Goal: Task Accomplishment & Management: Use online tool/utility

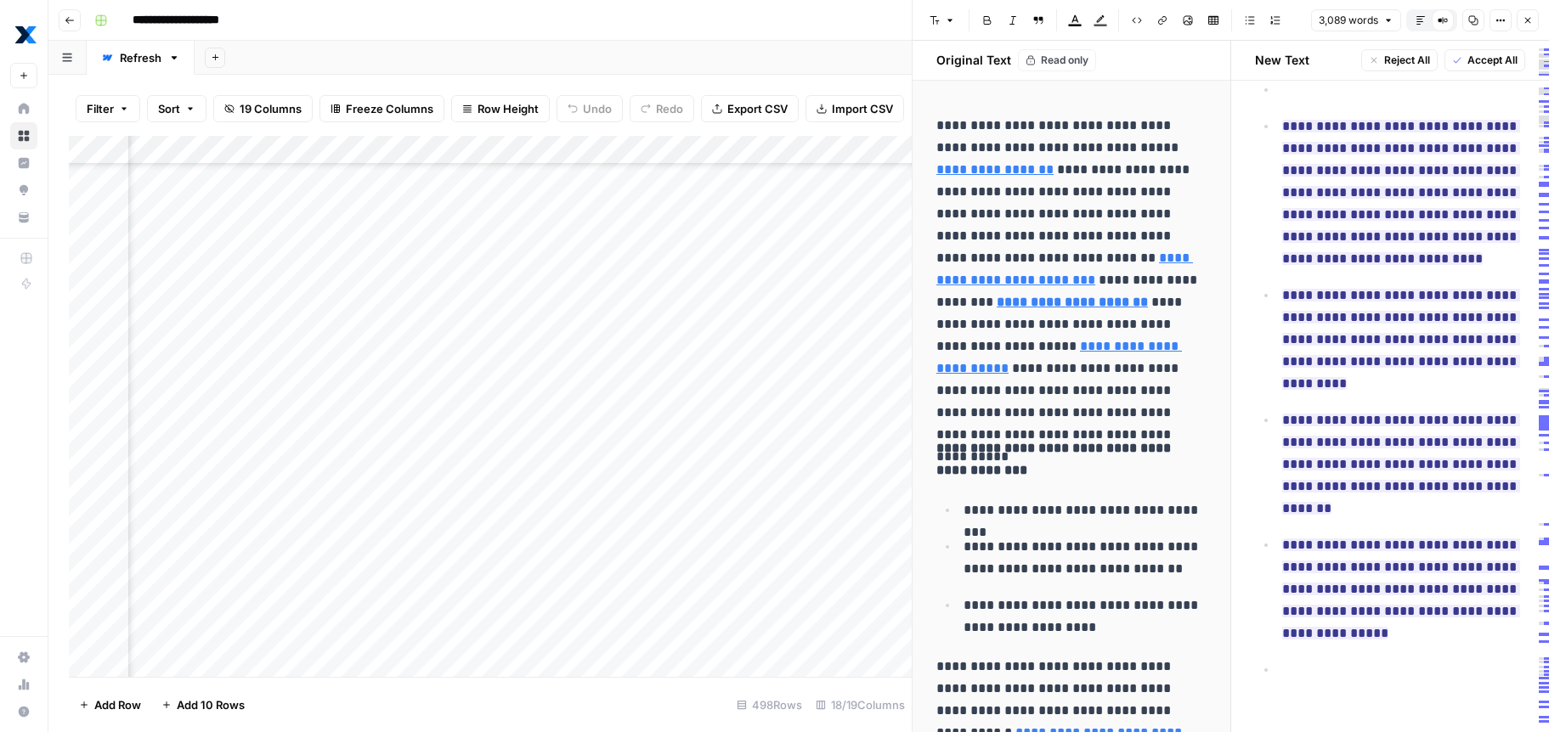
scroll to position [9794, 1215]
click at [1528, 22] on icon "button" at bounding box center [1528, 20] width 10 height 10
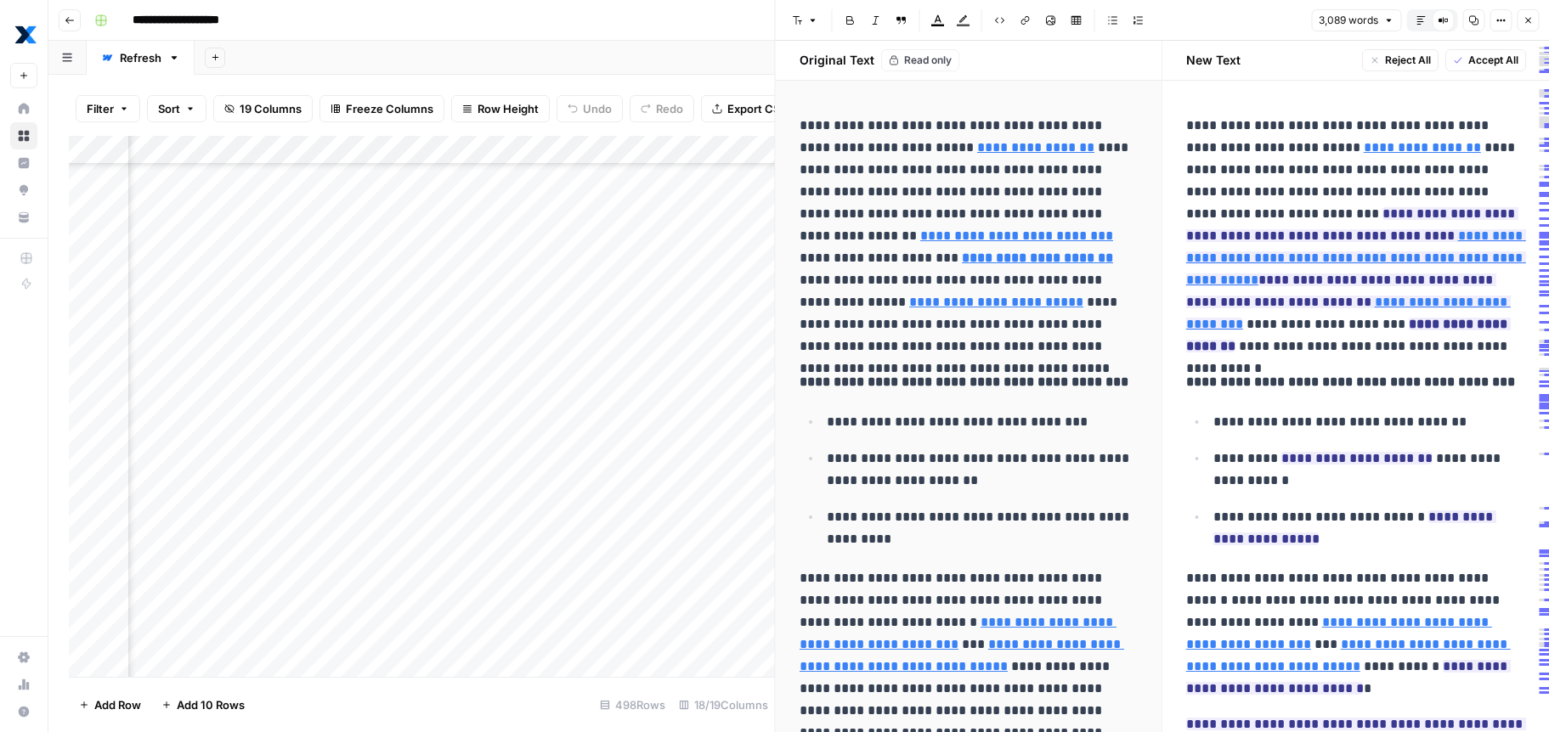
scroll to position [9794, 2715]
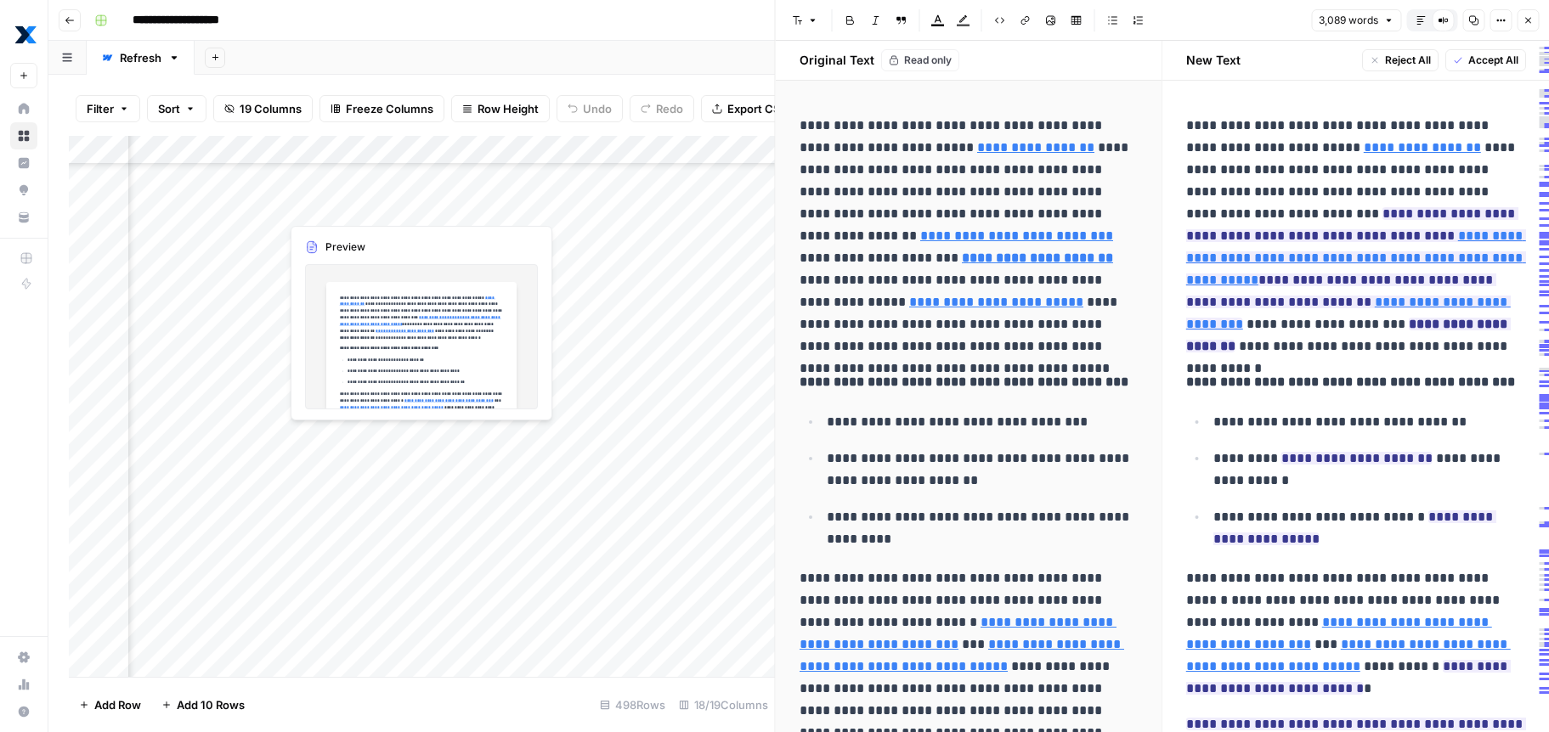
click at [353, 205] on div "Add Column" at bounding box center [422, 406] width 706 height 541
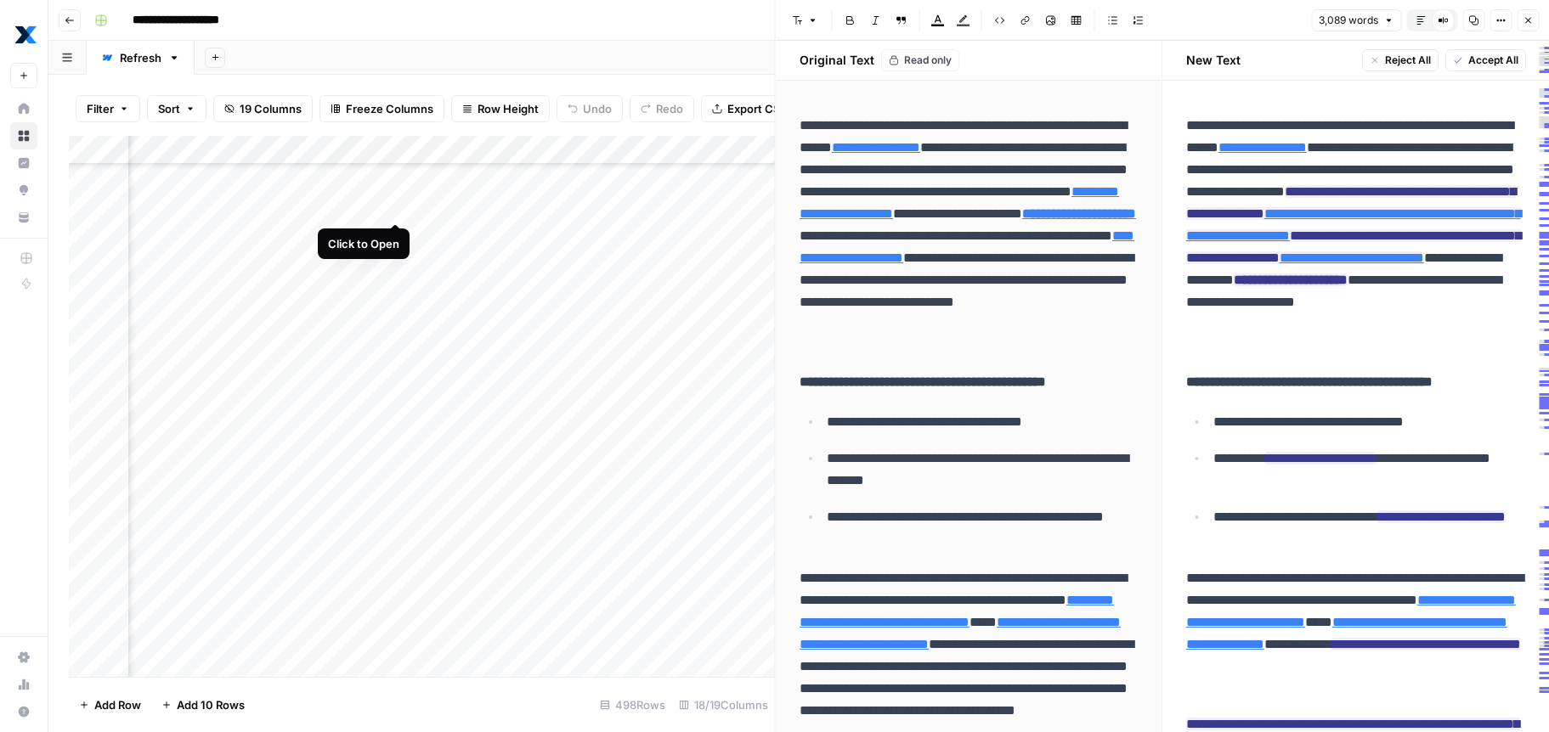
click at [395, 206] on div "Add Column" at bounding box center [422, 406] width 706 height 541
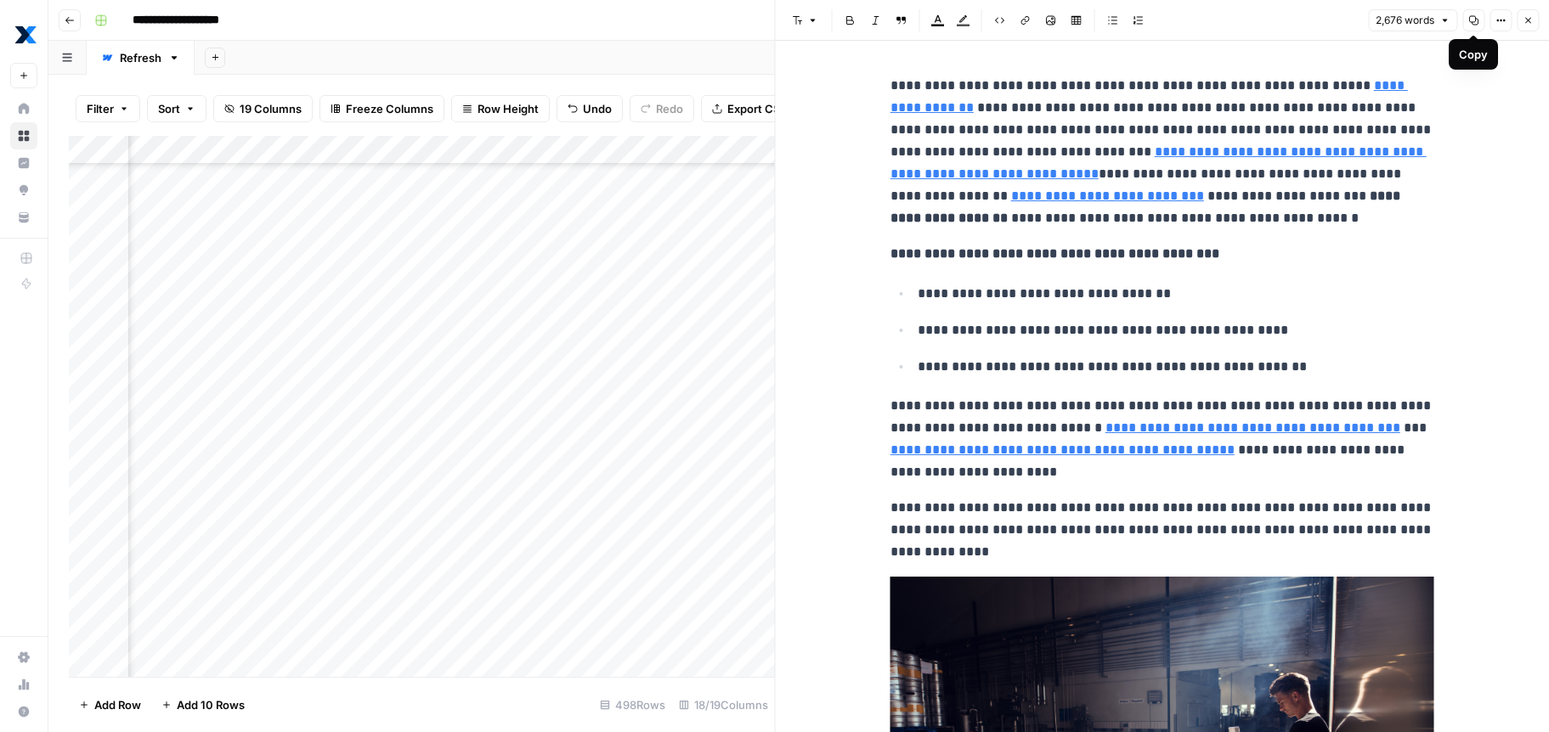
click at [1478, 21] on button "Copy" at bounding box center [1473, 20] width 22 height 22
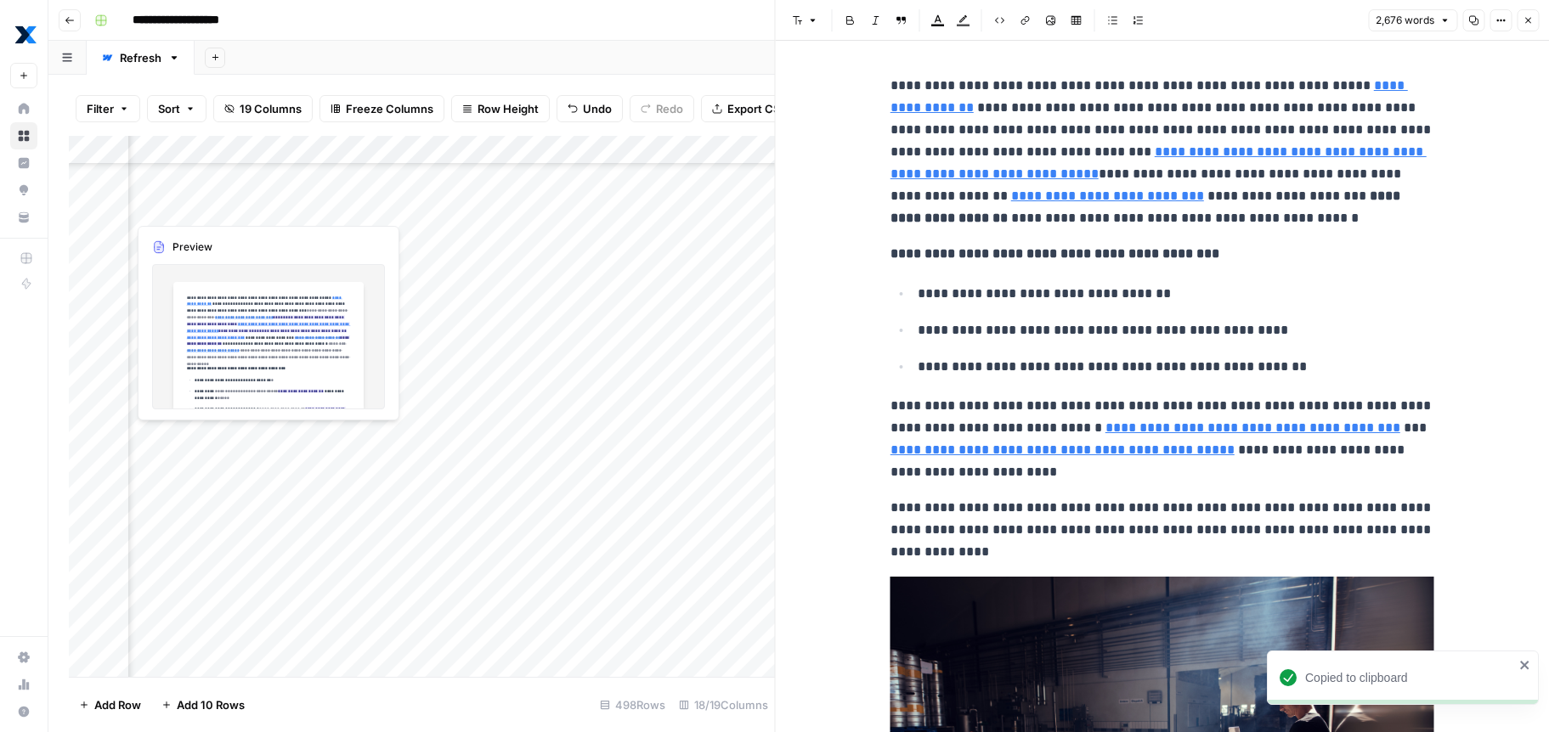
click at [180, 209] on div "Add Column" at bounding box center [422, 406] width 706 height 541
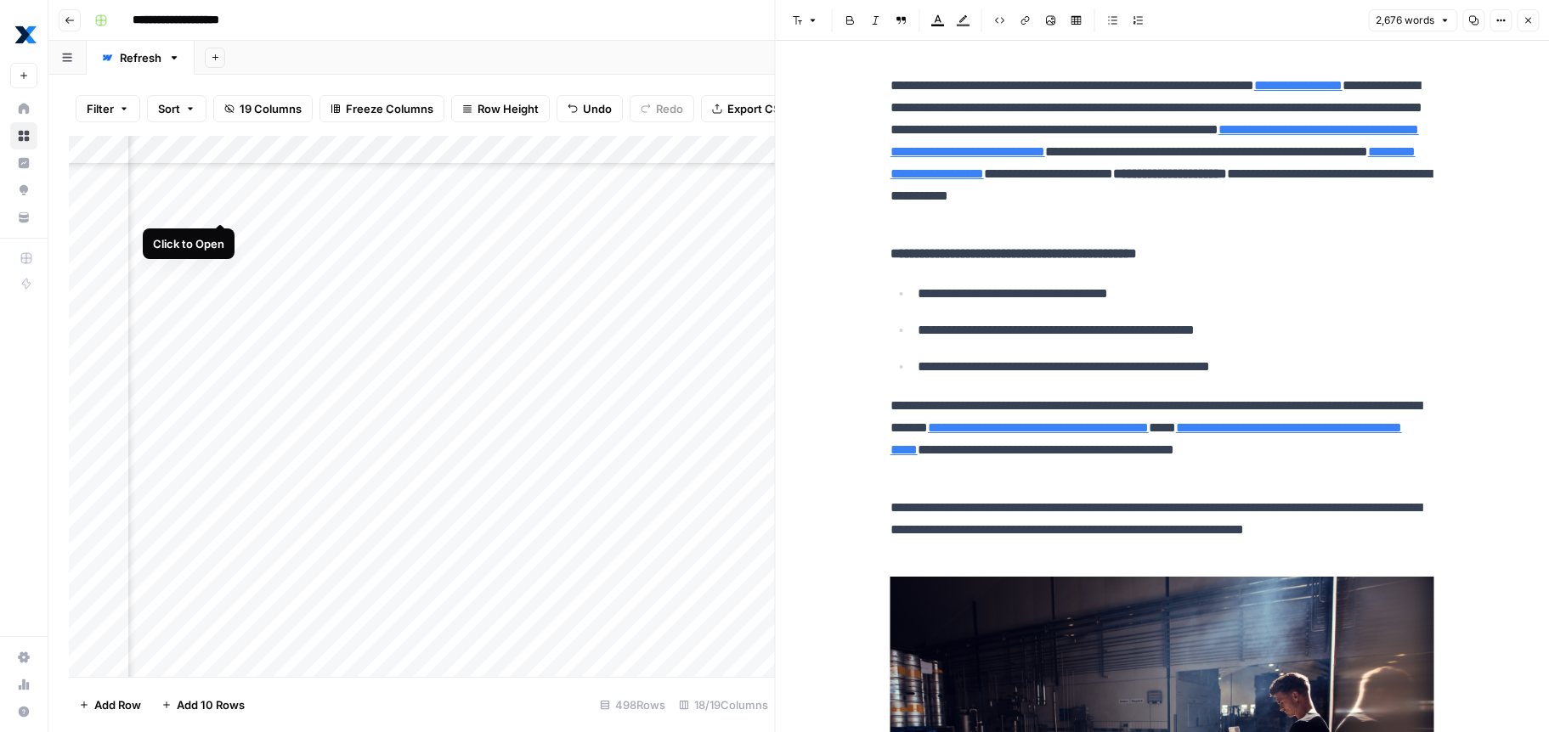
click at [221, 207] on div "Add Column" at bounding box center [422, 406] width 706 height 541
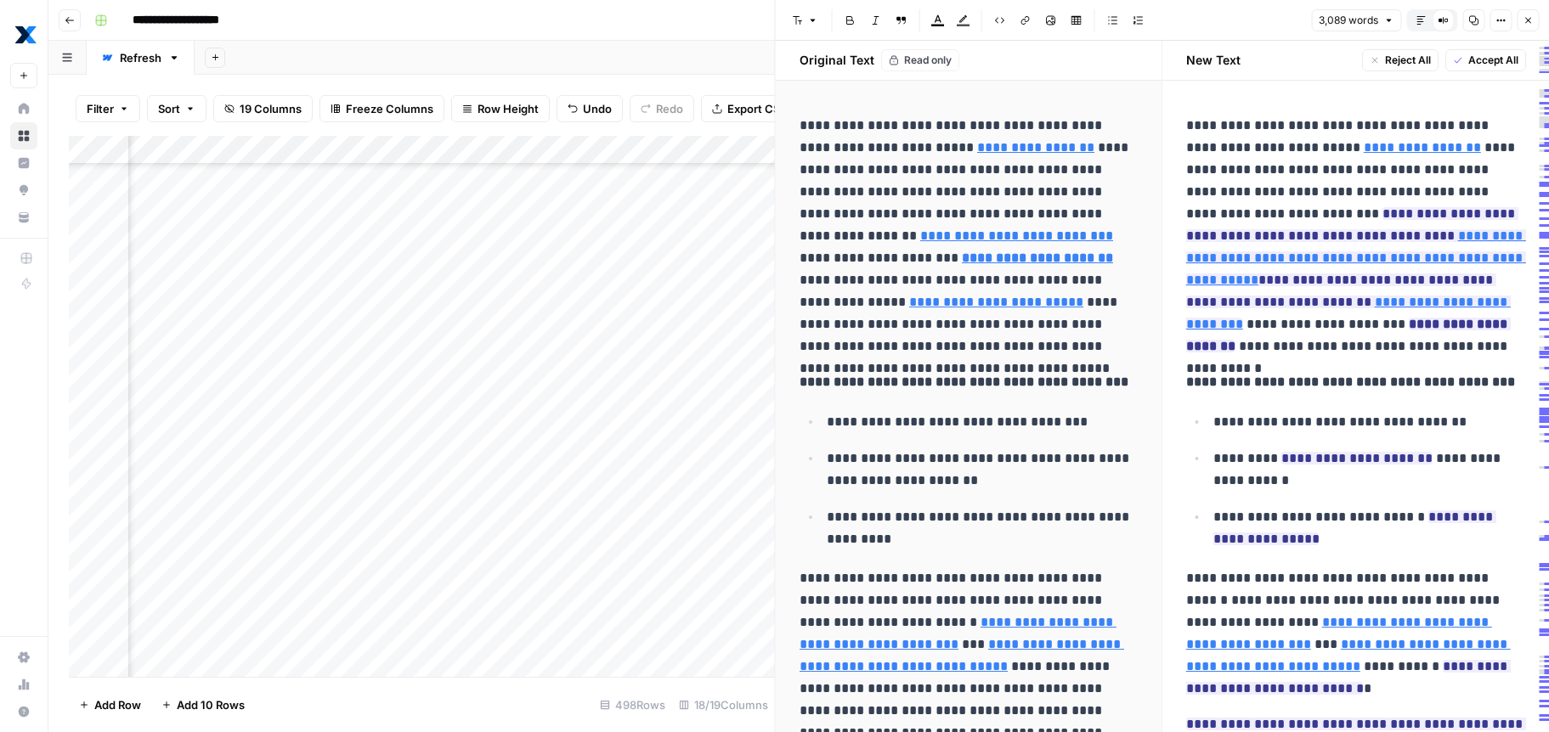
scroll to position [9794, 1398]
click at [393, 201] on div "Add Column" at bounding box center [422, 406] width 706 height 541
click at [370, 202] on div "Add Column" at bounding box center [422, 406] width 706 height 541
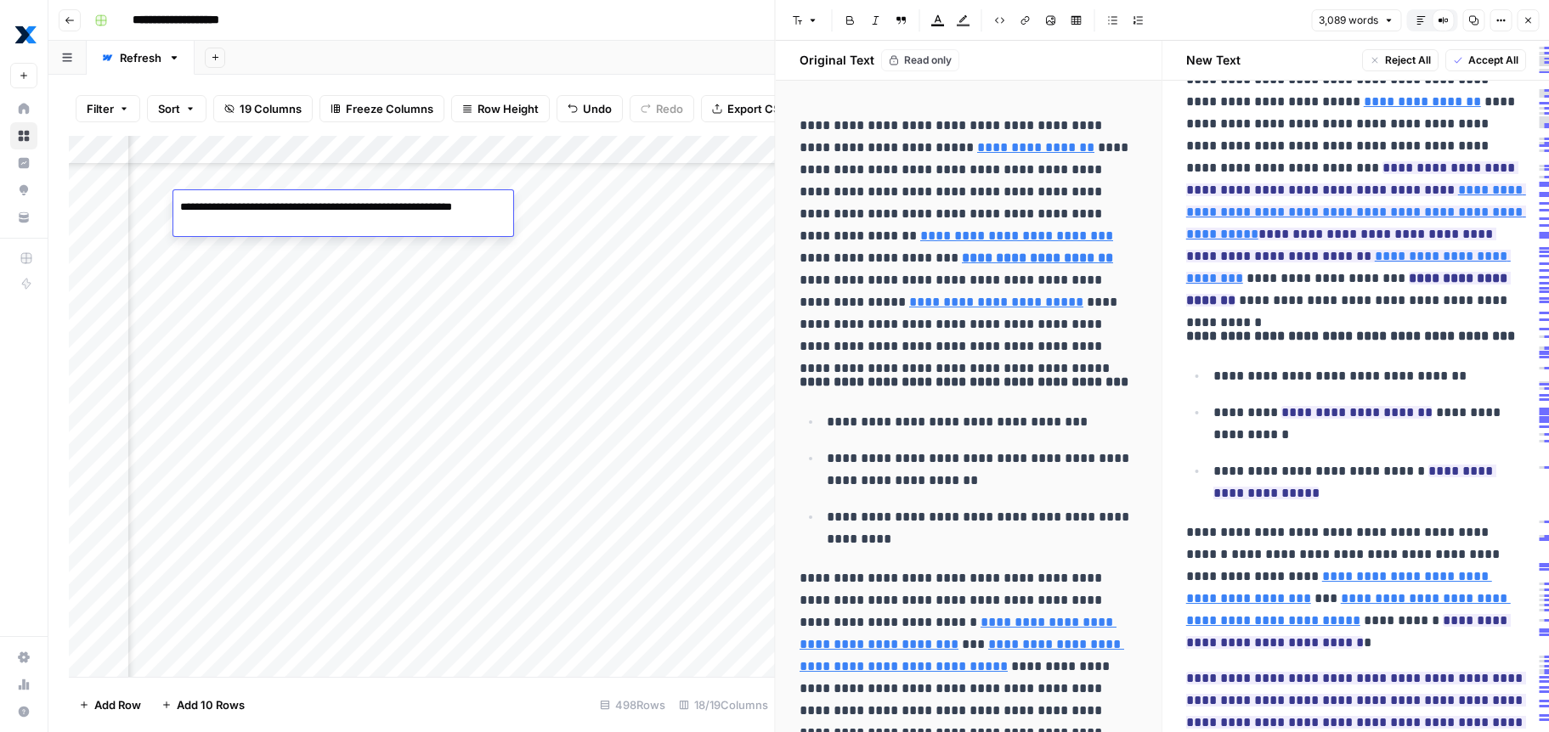
scroll to position [0, 0]
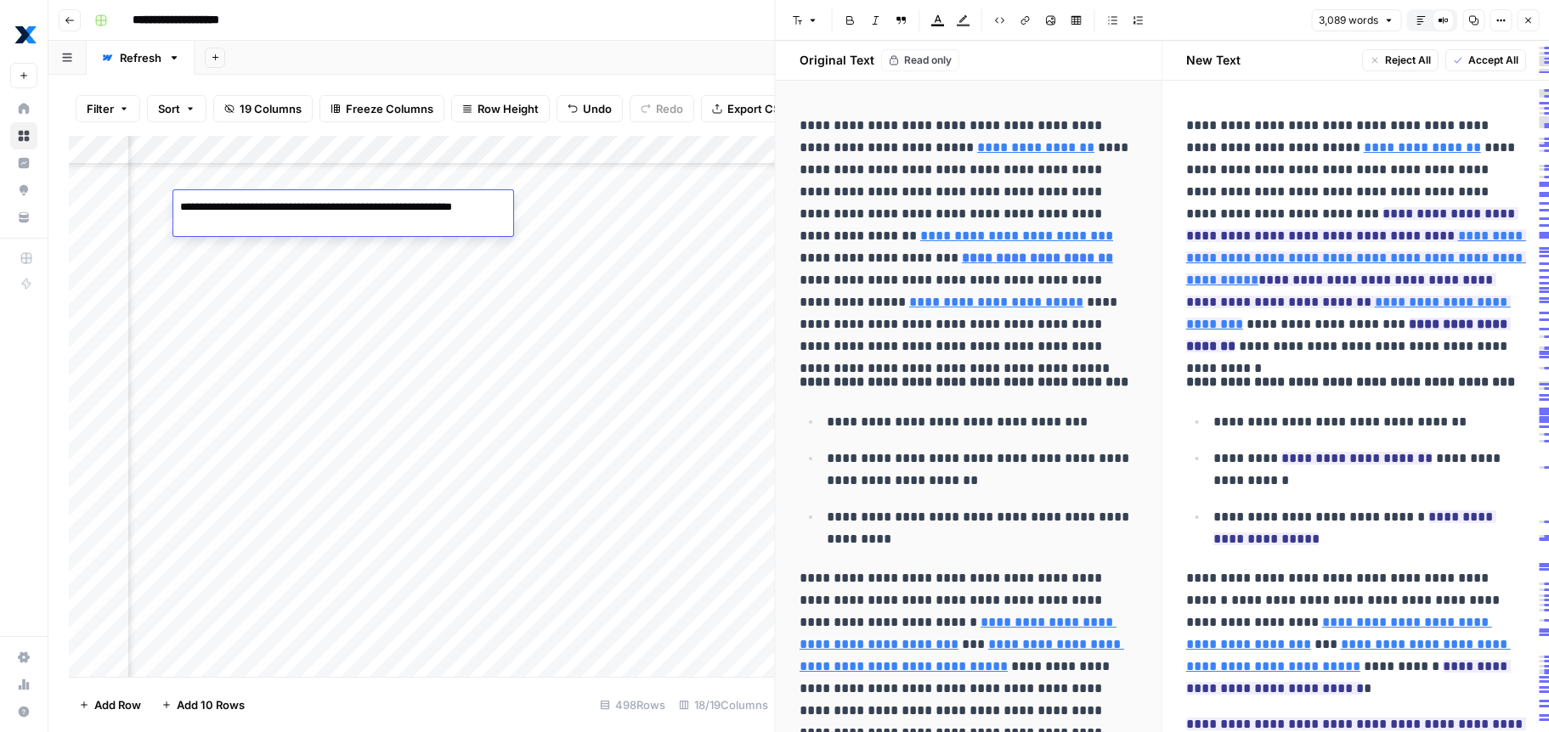
click at [311, 220] on textarea "**********" at bounding box center [343, 215] width 340 height 41
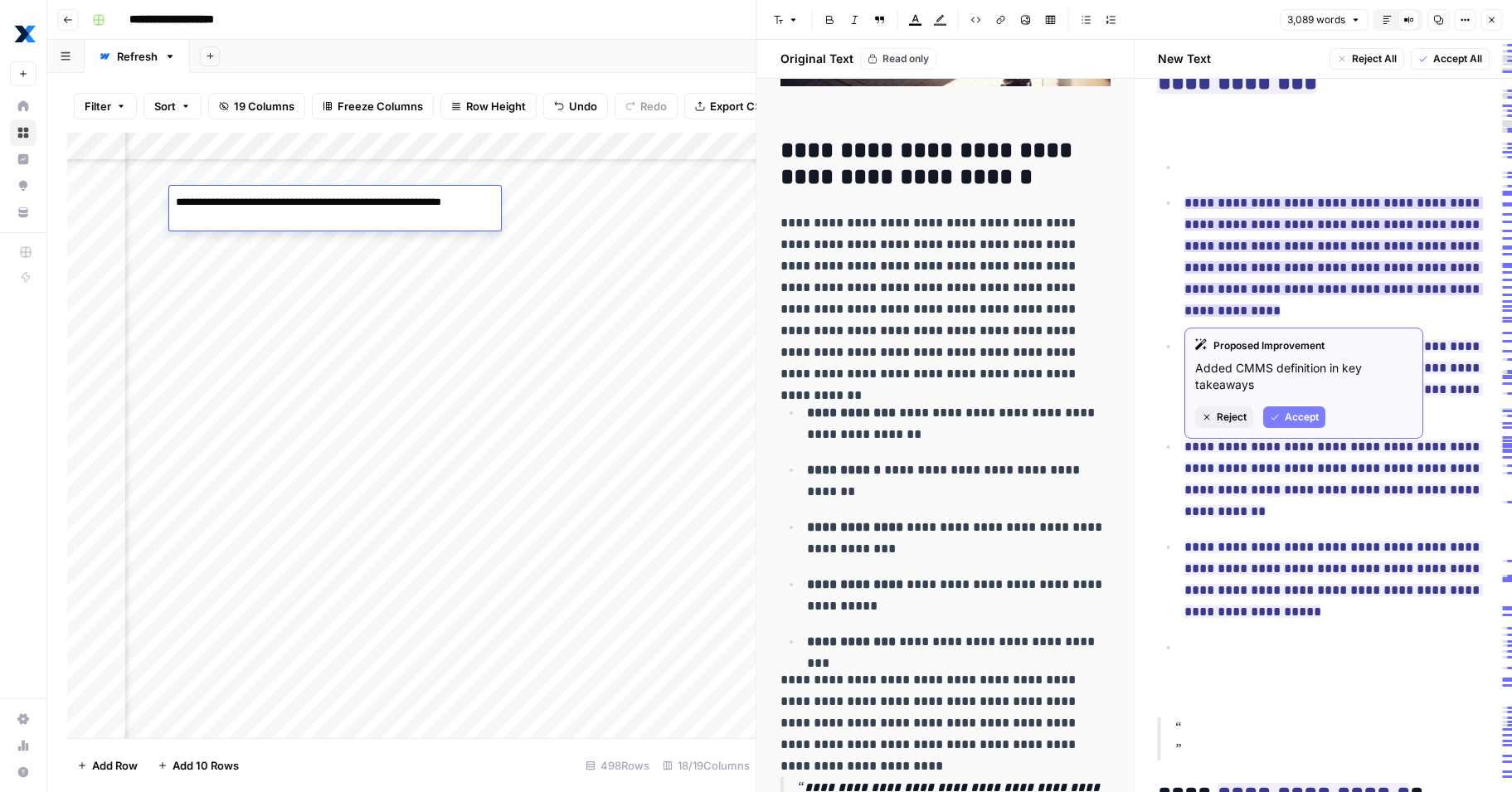
scroll to position [1018, 0]
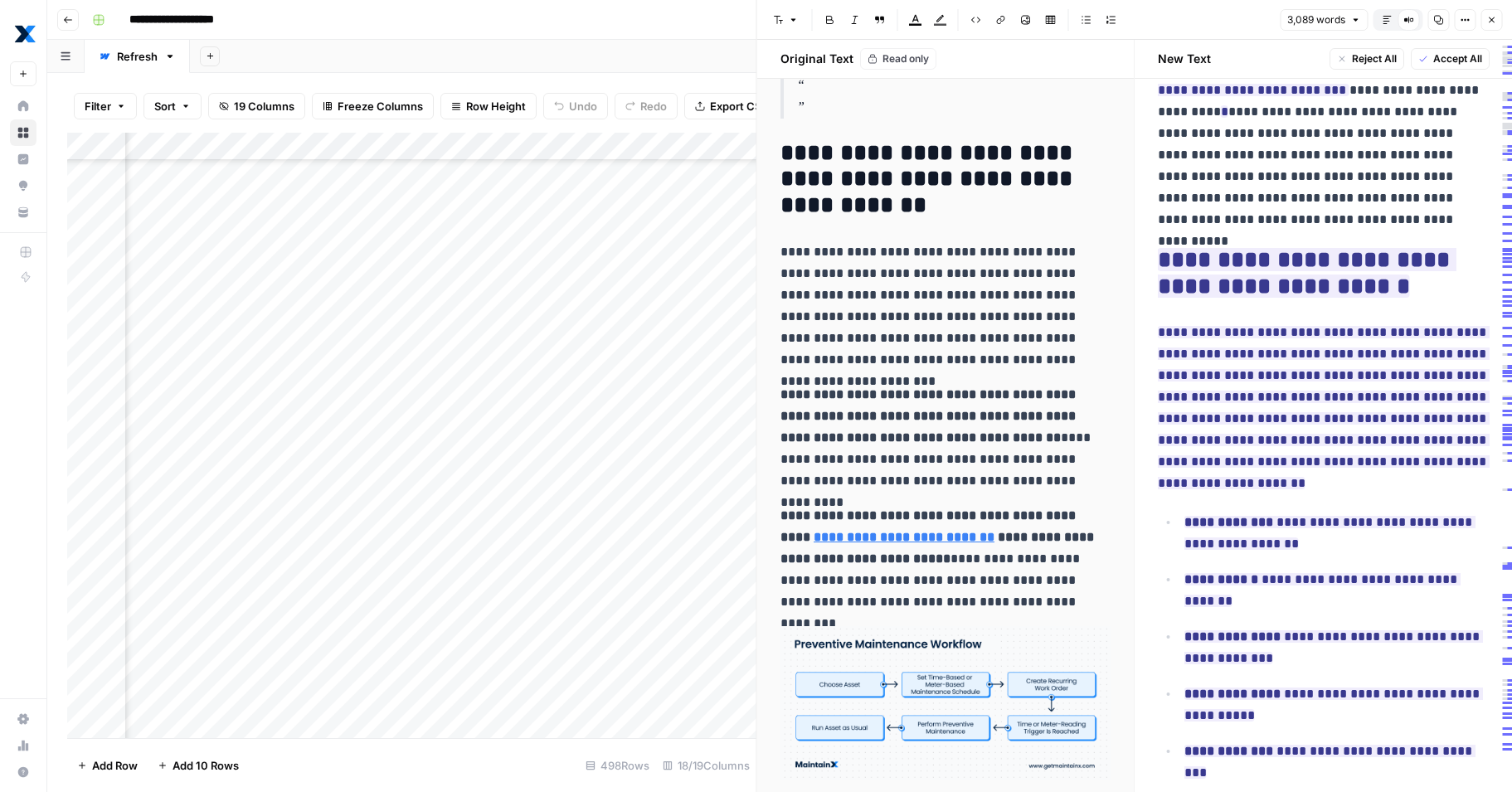
scroll to position [7192, 0]
